Goal: Task Accomplishment & Management: Complete application form

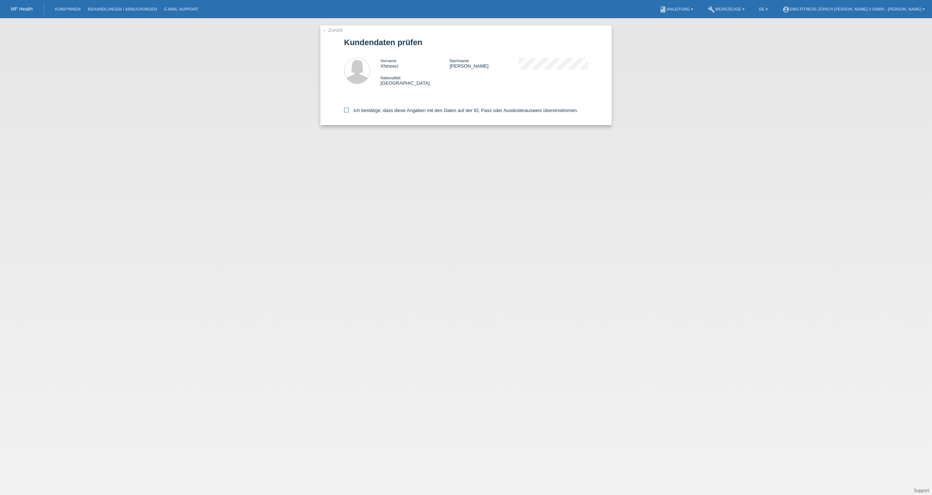
click at [349, 112] on label "Ich bestätige, dass diese Angaben mit den Daten auf der ID, Pass oder Ausländer…" at bounding box center [461, 110] width 234 height 5
click at [349, 112] on input "Ich bestätige, dass diese Angaben mit den Daten auf der ID, Pass oder Ausländer…" at bounding box center [346, 110] width 5 height 5
checkbox input "true"
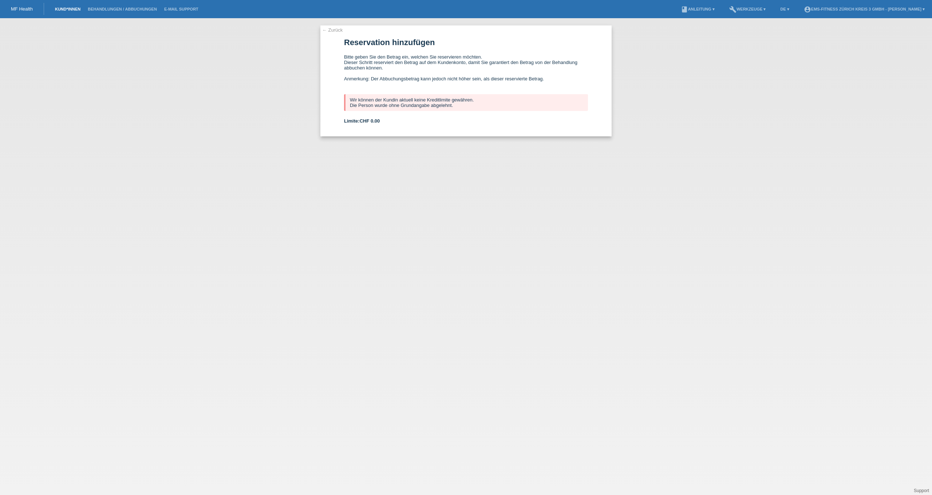
click at [66, 10] on link "Kund*innen" at bounding box center [67, 9] width 33 height 4
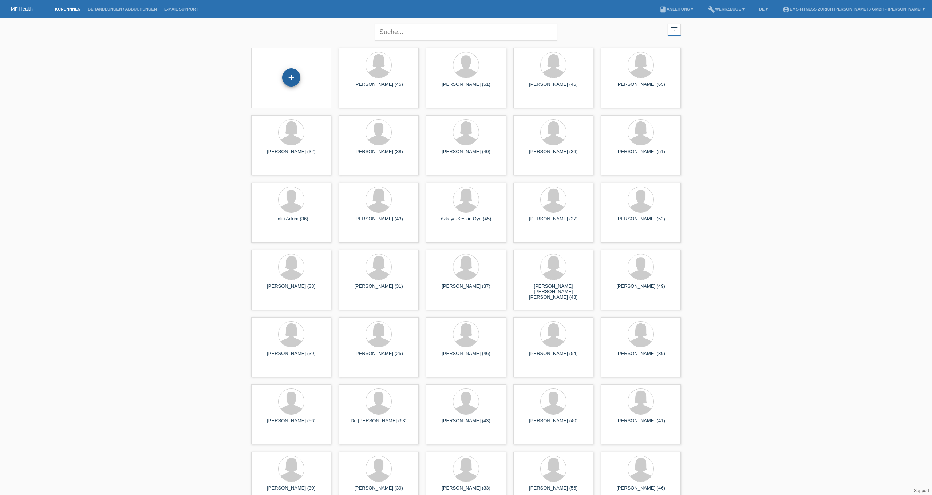
click at [298, 72] on div "+" at bounding box center [291, 77] width 18 height 18
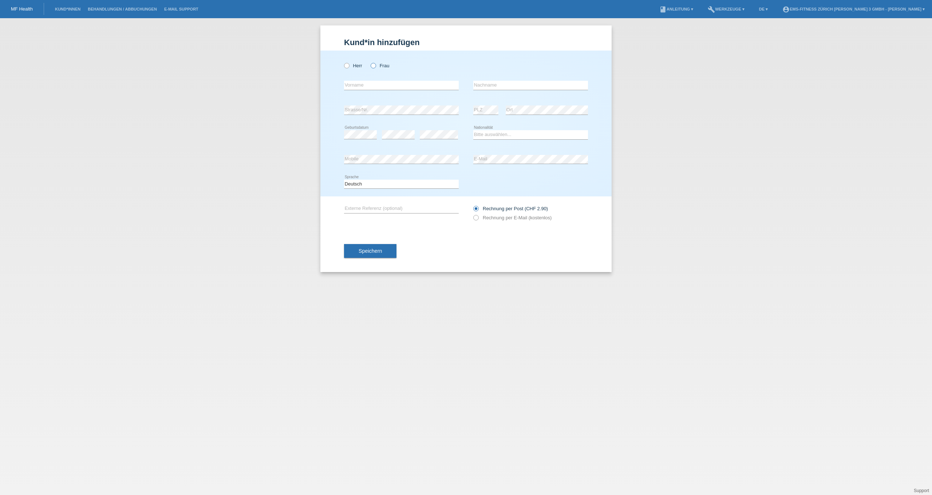
click at [376, 63] on label "Frau" at bounding box center [379, 65] width 19 height 5
click at [375, 63] on input "Frau" at bounding box center [372, 65] width 5 height 5
radio input "true"
click at [381, 85] on input "text" at bounding box center [401, 85] width 115 height 9
type input "Noushin"
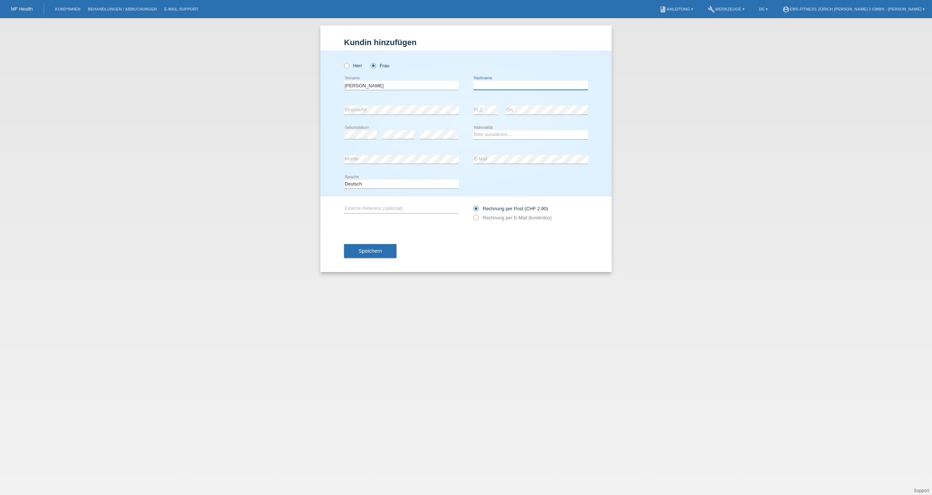
click at [485, 85] on input "text" at bounding box center [530, 85] width 115 height 9
type input "Tamari"
click at [517, 134] on select "Bitte auswählen... Schweiz Deutschland Liechtenstein Österreich ------------ Af…" at bounding box center [530, 134] width 115 height 9
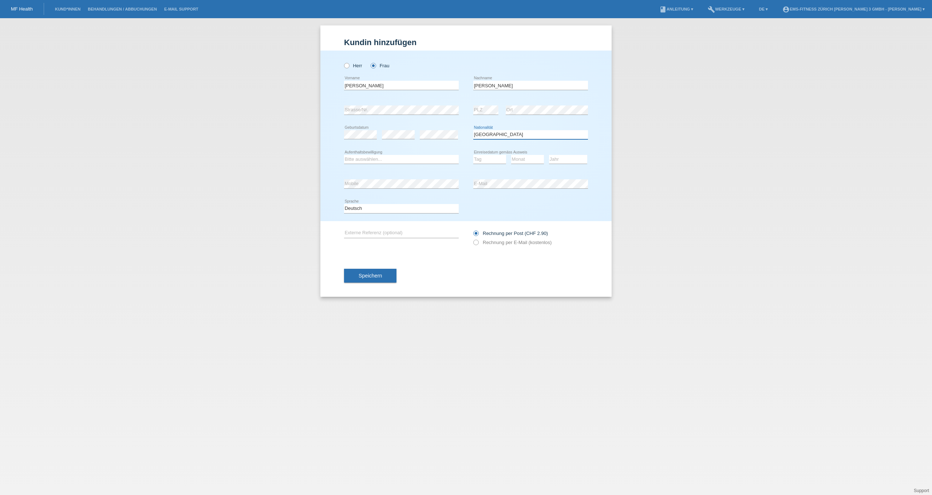
click at [511, 138] on select "Bitte auswählen... Schweiz Deutschland Liechtenstein Österreich ------------ Af…" at bounding box center [530, 134] width 115 height 9
select select "CH"
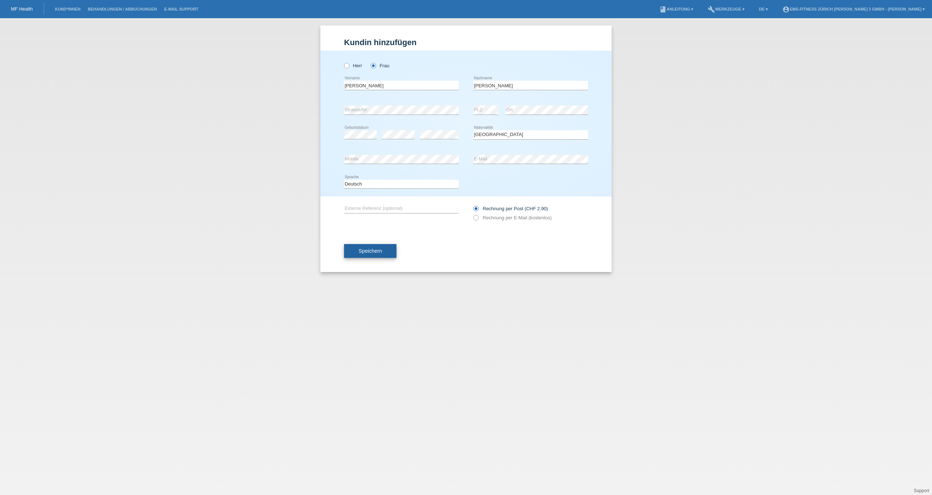
click at [369, 251] on span "Speichern" at bounding box center [369, 251] width 23 height 6
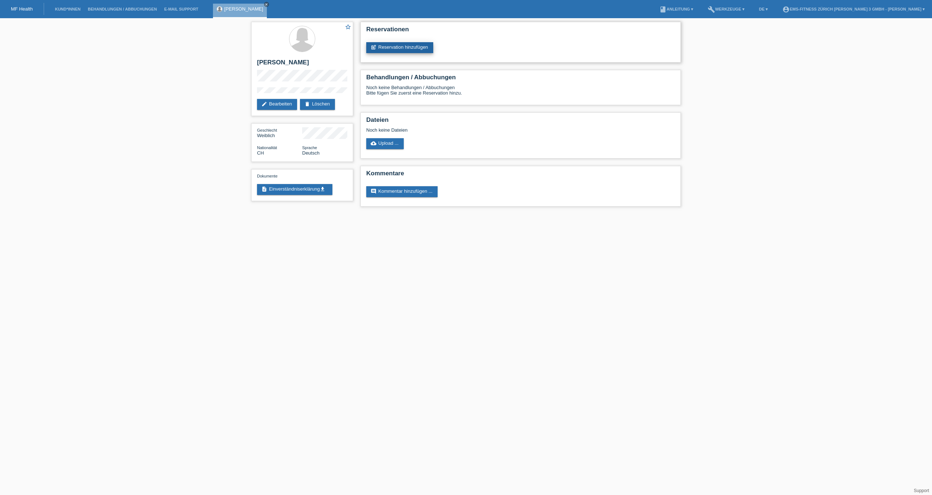
click at [416, 48] on link "post_add Reservation hinzufügen" at bounding box center [399, 47] width 67 height 11
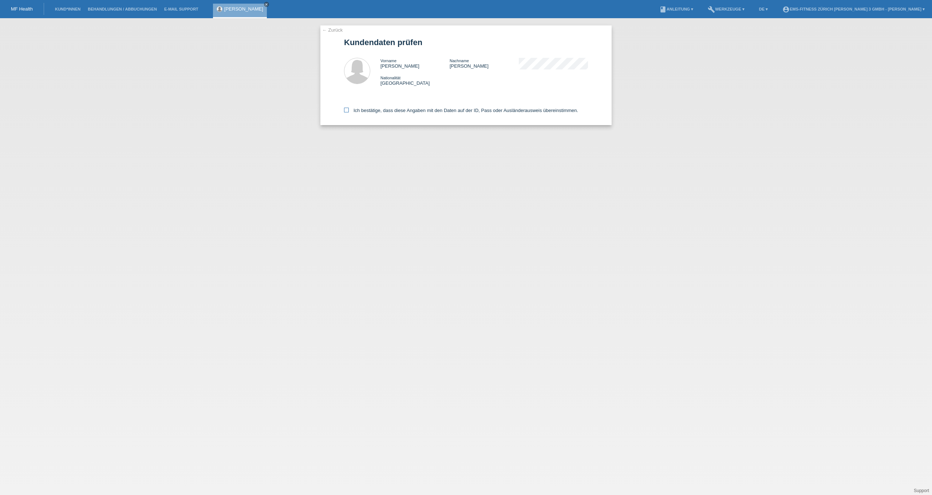
click at [393, 113] on label "Ich bestätige, dass diese Angaben mit den Daten auf der ID, Pass oder Ausländer…" at bounding box center [461, 110] width 234 height 5
click at [349, 112] on input "Ich bestätige, dass diese Angaben mit den Daten auf der ID, Pass oder Ausländer…" at bounding box center [346, 110] width 5 height 5
checkbox input "true"
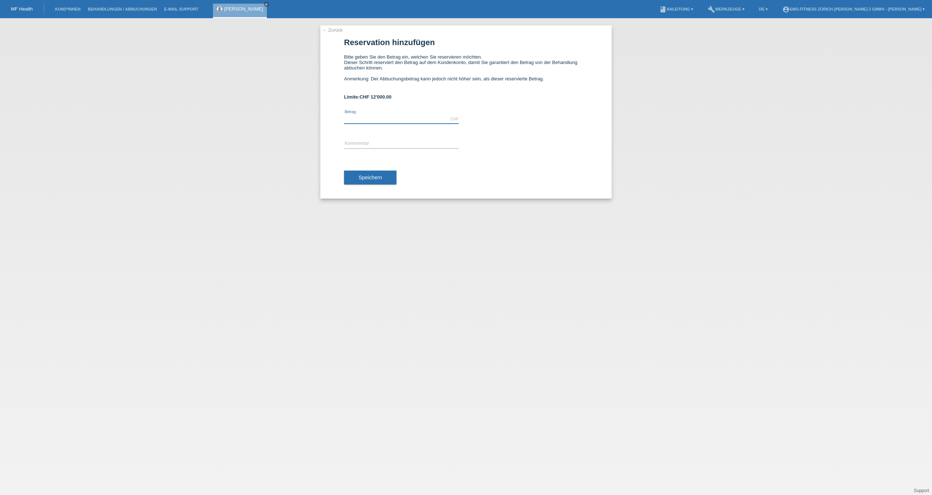
click at [366, 120] on input "text" at bounding box center [401, 119] width 115 height 9
type input "3997.00"
click at [385, 145] on input "text" at bounding box center [401, 143] width 115 height 9
type input "24 monats abo"
click at [357, 180] on button "Speichern" at bounding box center [370, 178] width 52 height 14
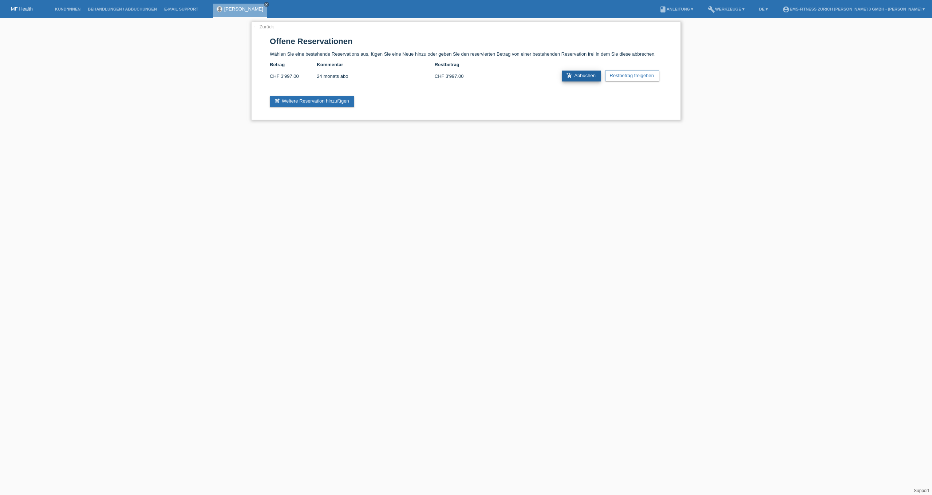
click at [574, 80] on link "add_shopping_cart Abbuchen" at bounding box center [581, 76] width 39 height 11
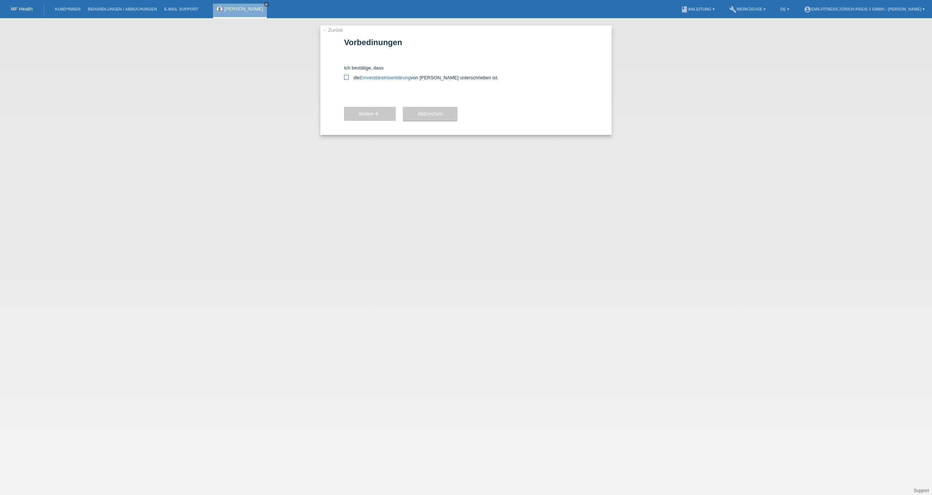
click at [350, 79] on label "die Einverständniserklärung von der Kundin unterschrieben ist." at bounding box center [466, 77] width 244 height 5
click at [349, 79] on input "die Einverständniserklärung von der Kundin unterschrieben ist." at bounding box center [346, 77] width 5 height 5
checkbox input "true"
click at [369, 116] on span "Weiter arrow_forward" at bounding box center [369, 114] width 23 height 6
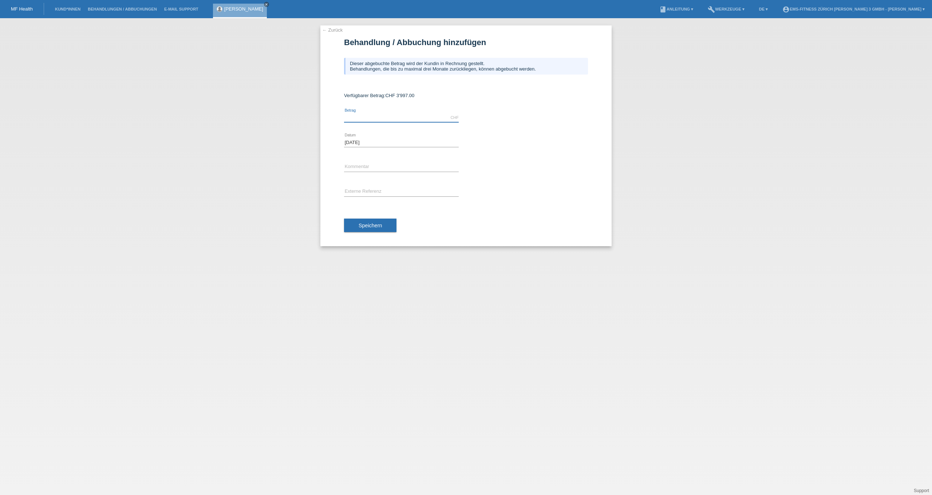
click at [374, 118] on input "text" at bounding box center [401, 117] width 115 height 9
type input "3997.00"
click at [390, 179] on div "error Kommentar" at bounding box center [401, 167] width 115 height 25
click at [380, 171] on input "text" at bounding box center [401, 167] width 115 height 9
type input "24 monats abo"
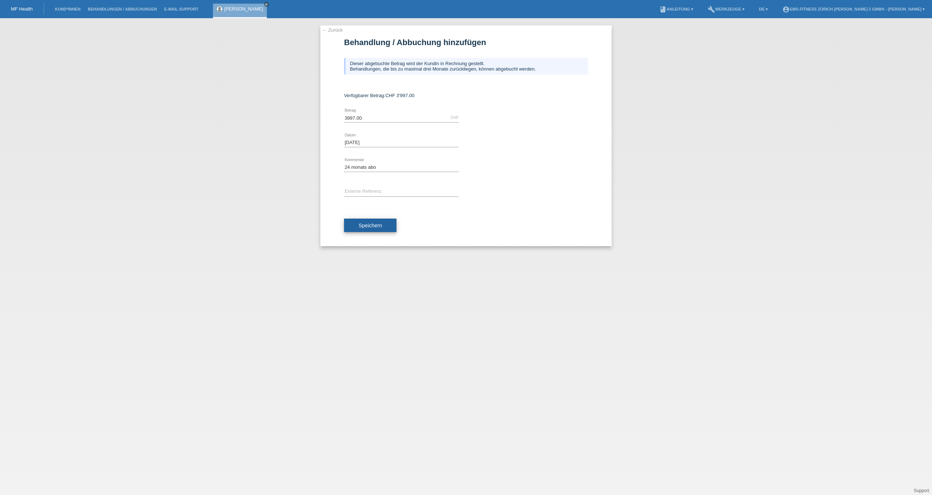
click at [386, 224] on button "Speichern" at bounding box center [370, 226] width 52 height 14
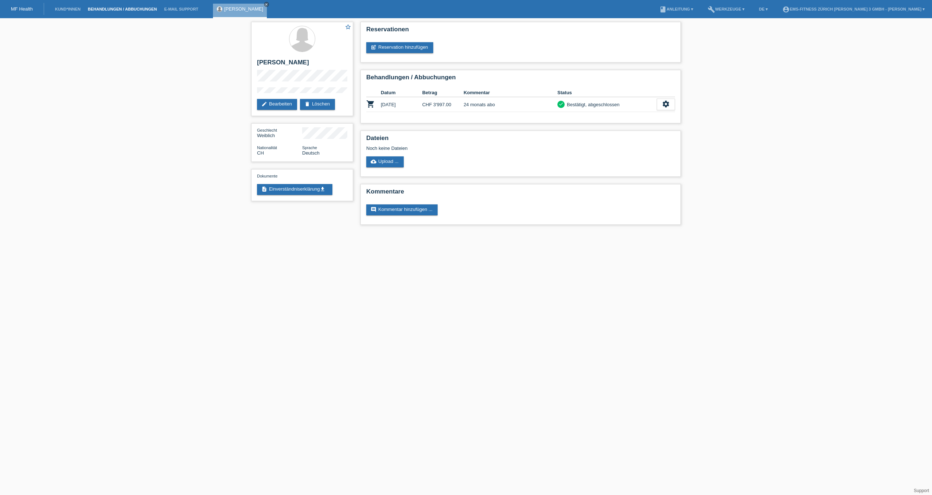
click at [118, 10] on link "Behandlungen / Abbuchungen" at bounding box center [122, 9] width 76 height 4
